Goal: Navigation & Orientation: Find specific page/section

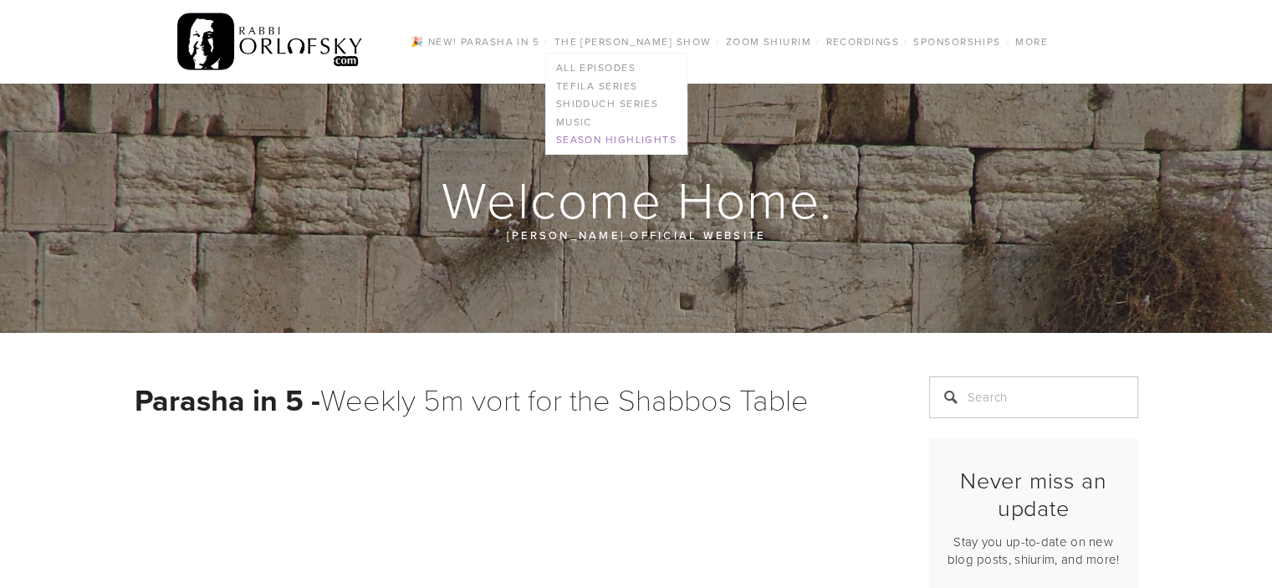
click at [622, 140] on link "Season Highlights" at bounding box center [616, 140] width 141 height 18
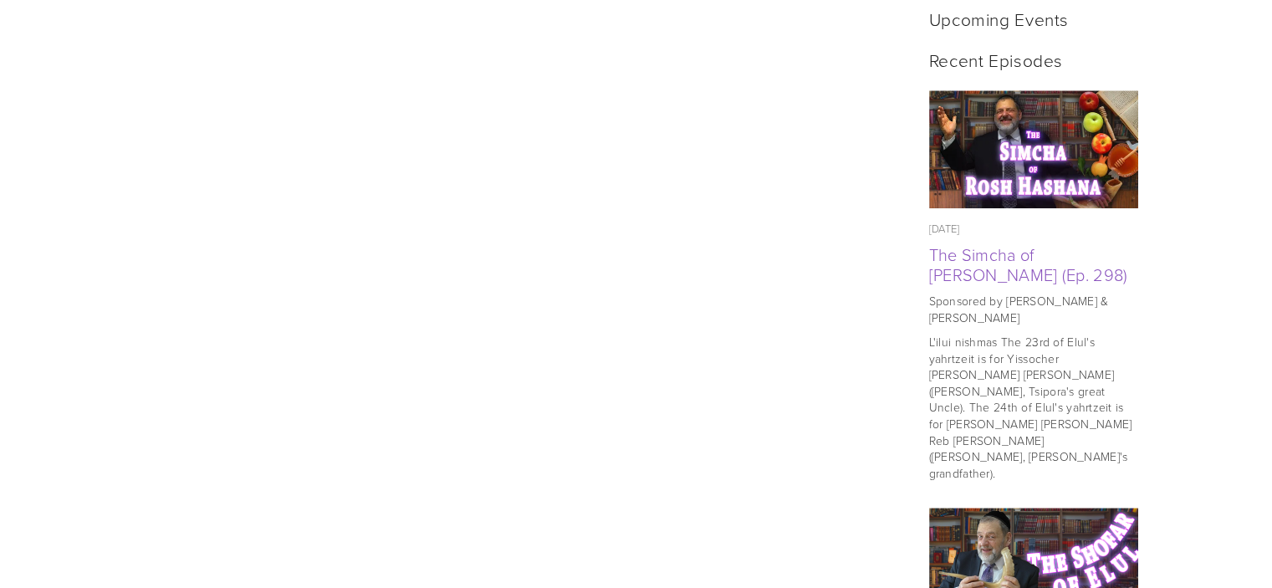
scroll to position [836, 0]
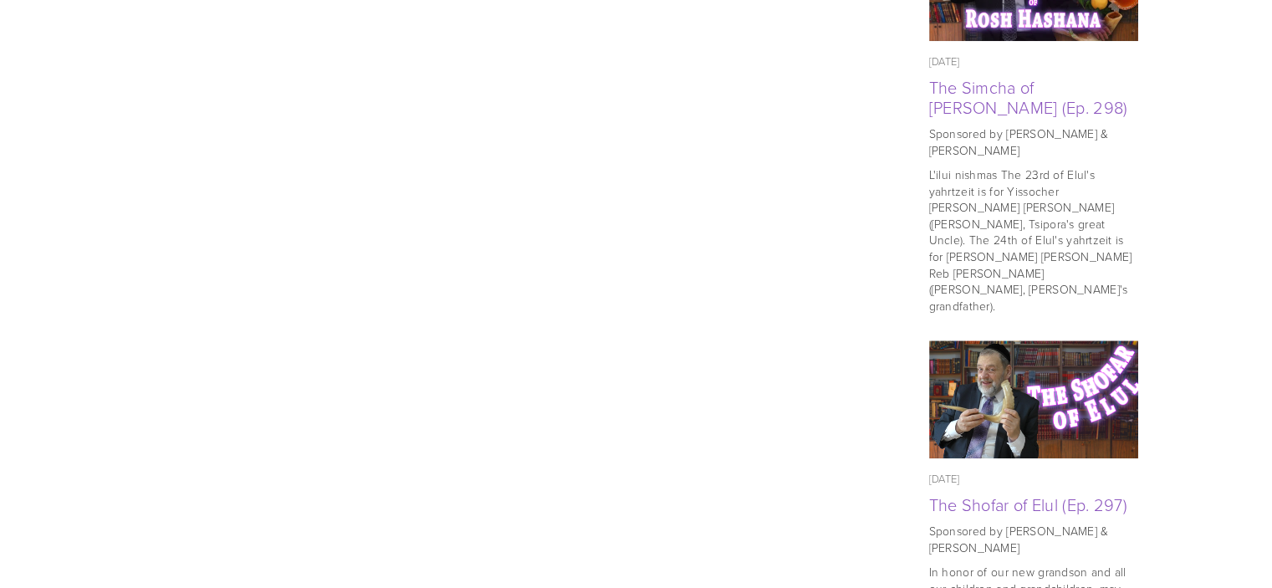
scroll to position [836, 0]
